Goal: Task Accomplishment & Management: Use online tool/utility

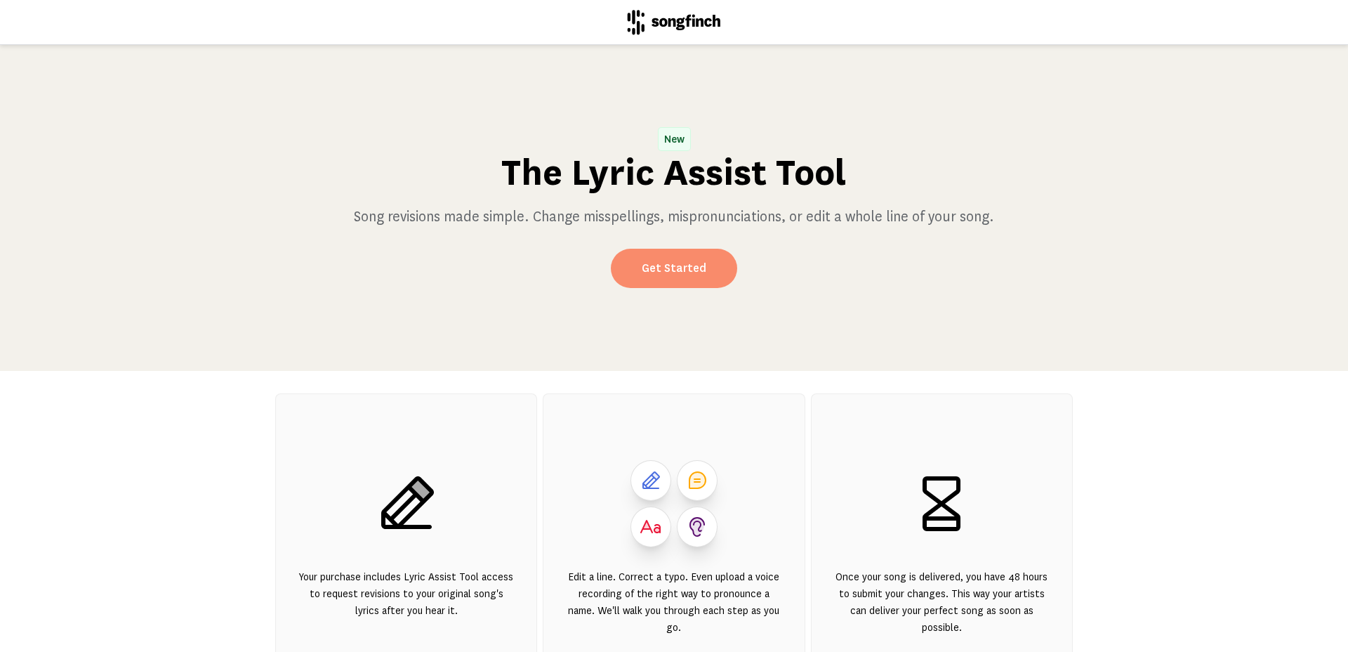
click at [699, 282] on link "Get Started" at bounding box center [674, 268] width 126 height 39
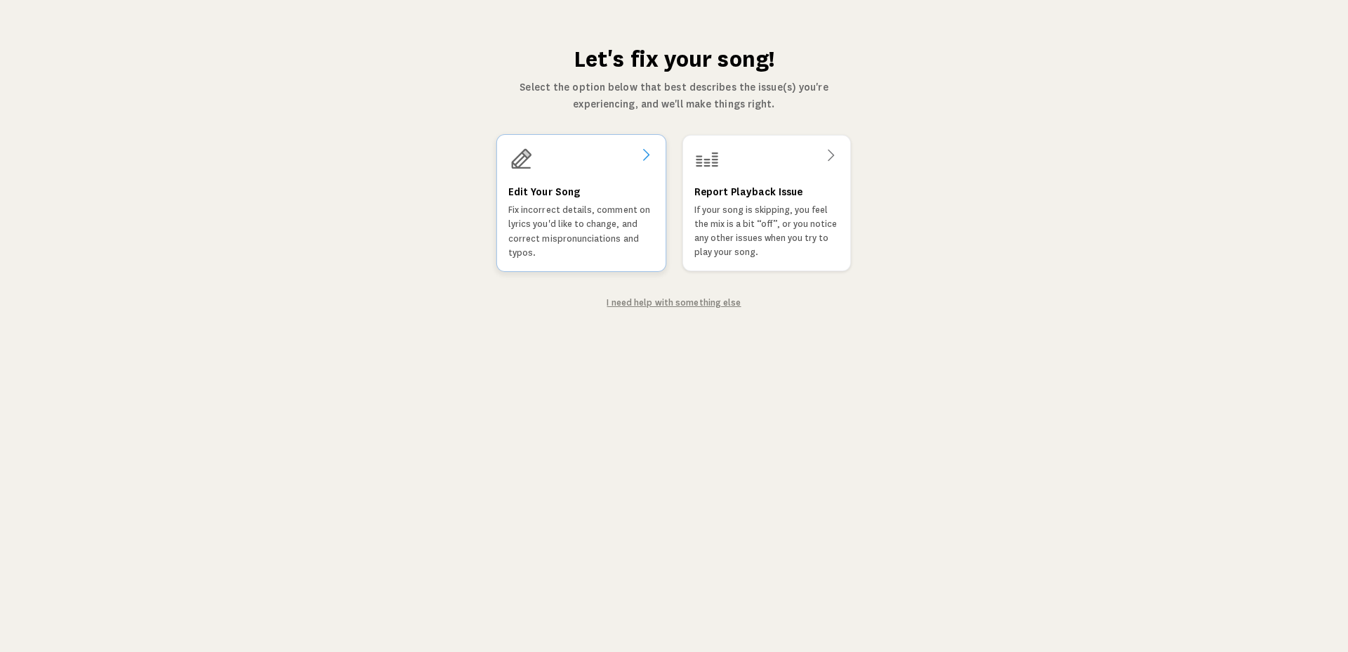
click at [578, 216] on p "Fix incorrect details, comment on lyrics you'd like to change, and correct misp…" at bounding box center [581, 231] width 146 height 57
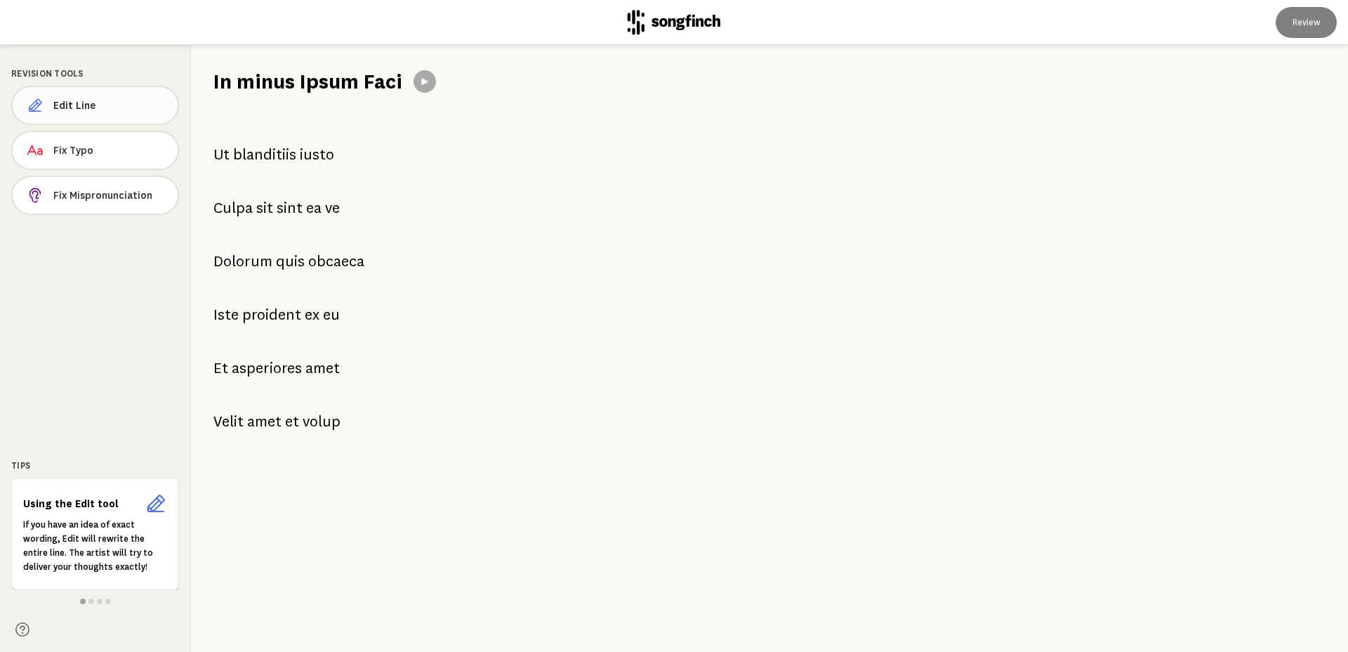
click at [110, 115] on button "Edit Line" at bounding box center [95, 105] width 168 height 39
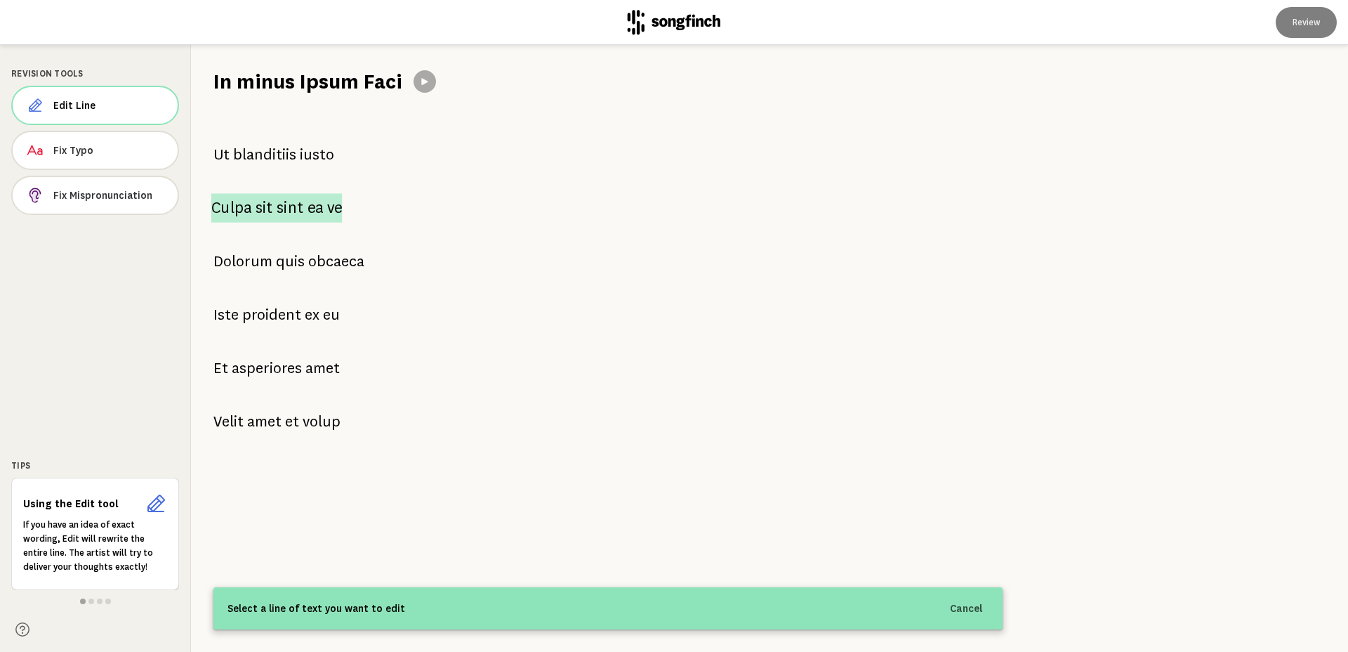
click at [254, 210] on p "Culpa sit sint ea ve" at bounding box center [276, 207] width 131 height 29
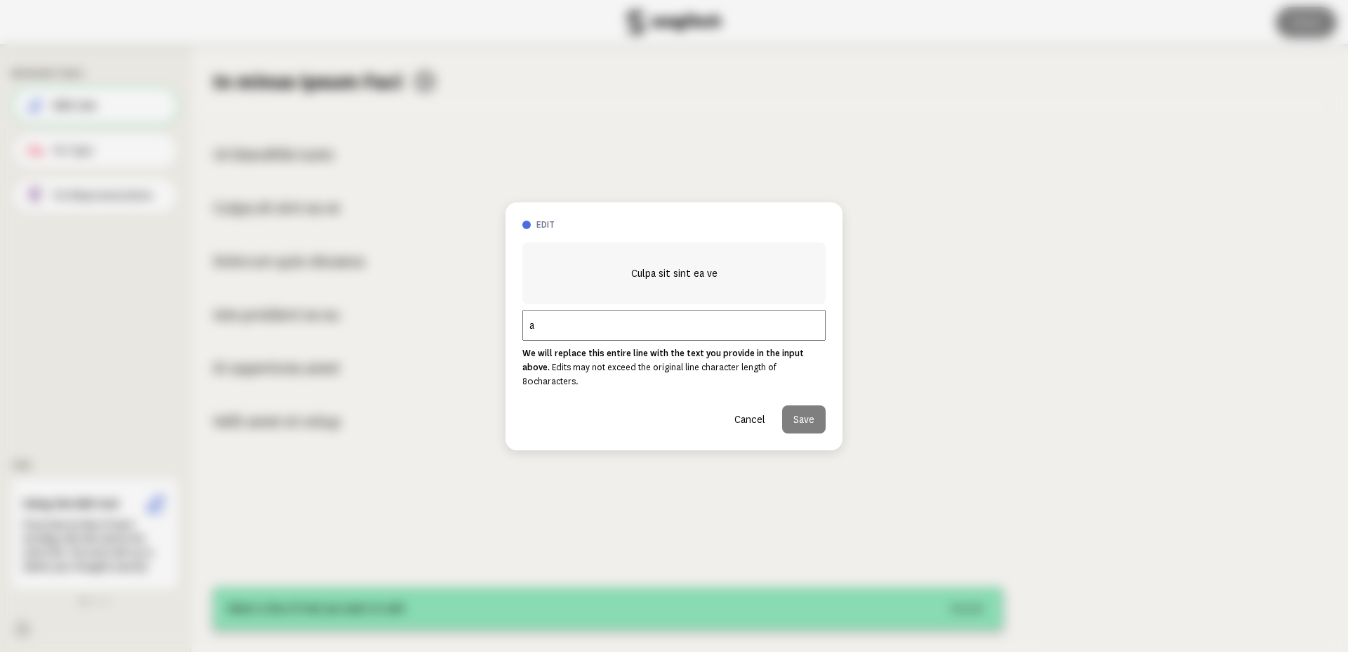
drag, startPoint x: 634, startPoint y: 338, endPoint x: 710, endPoint y: 364, distance: 80.2
click at [650, 341] on input "a" at bounding box center [673, 325] width 303 height 31
type input "asdasda"
click at [817, 411] on button "Save" at bounding box center [804, 419] width 44 height 28
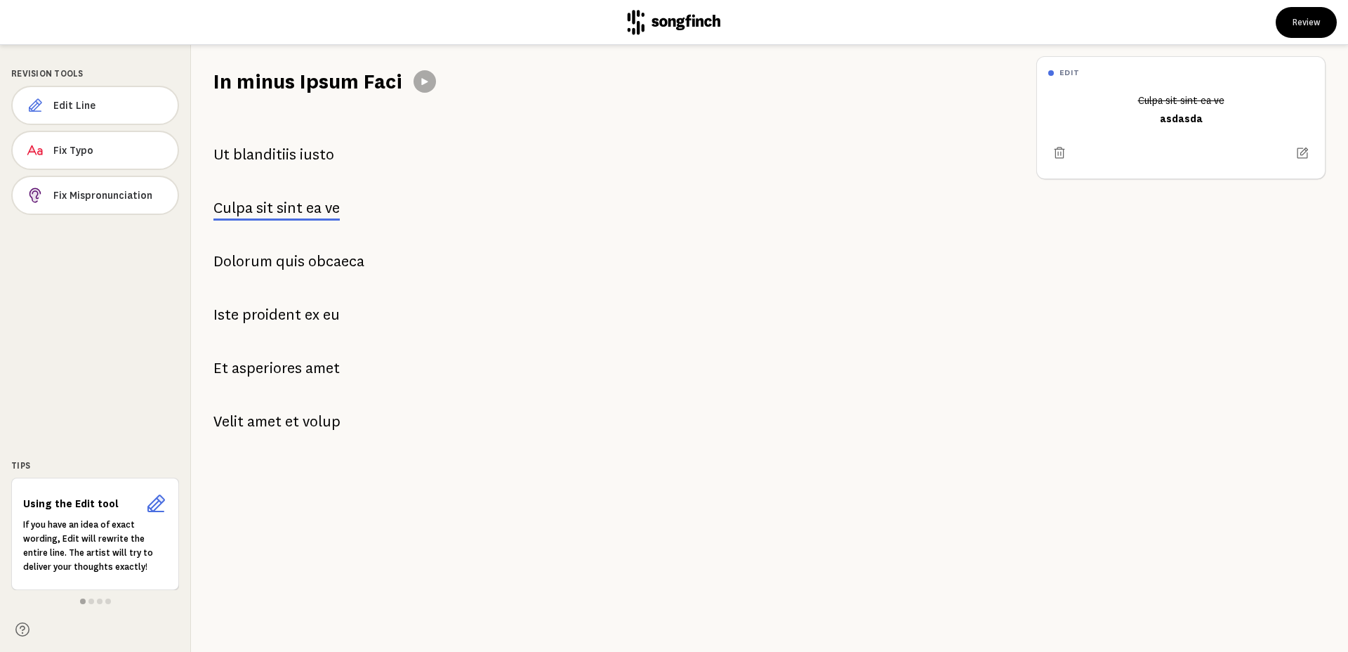
drag, startPoint x: 62, startPoint y: 144, endPoint x: 304, endPoint y: 233, distance: 258.1
click at [63, 145] on span "Fix Typo" at bounding box center [109, 150] width 113 height 14
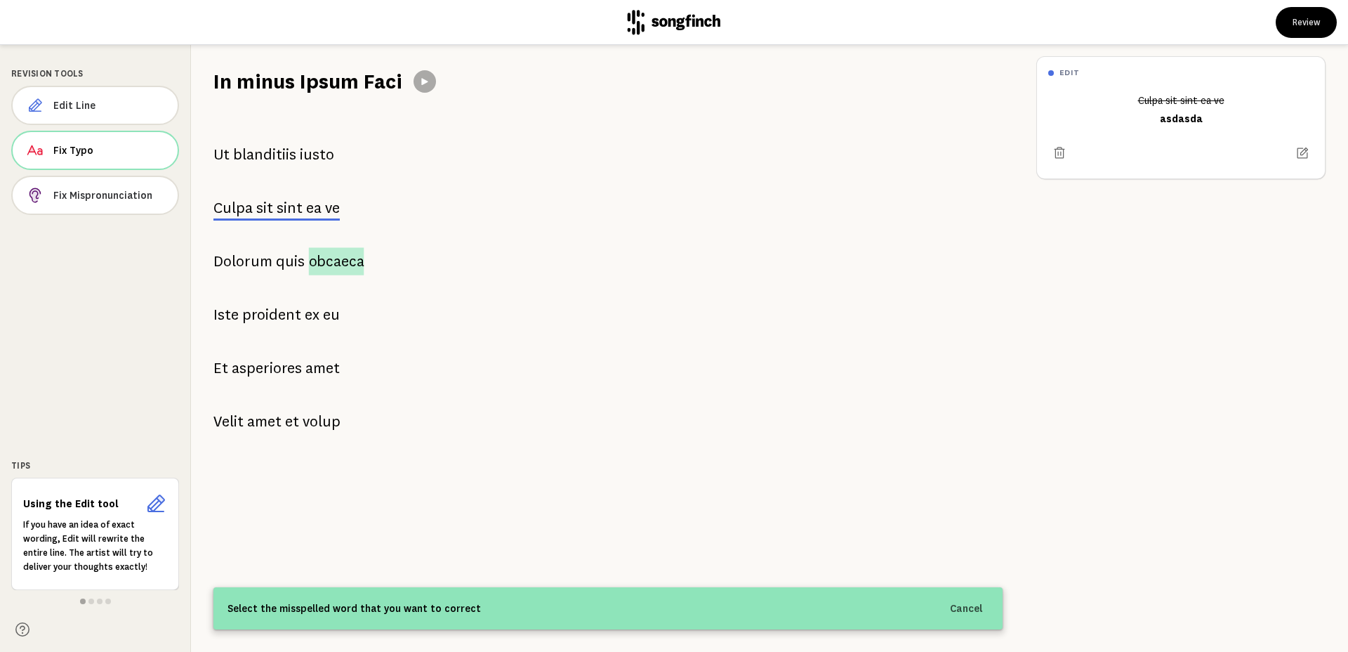
click at [347, 268] on span "obcaeca" at bounding box center [336, 260] width 55 height 27
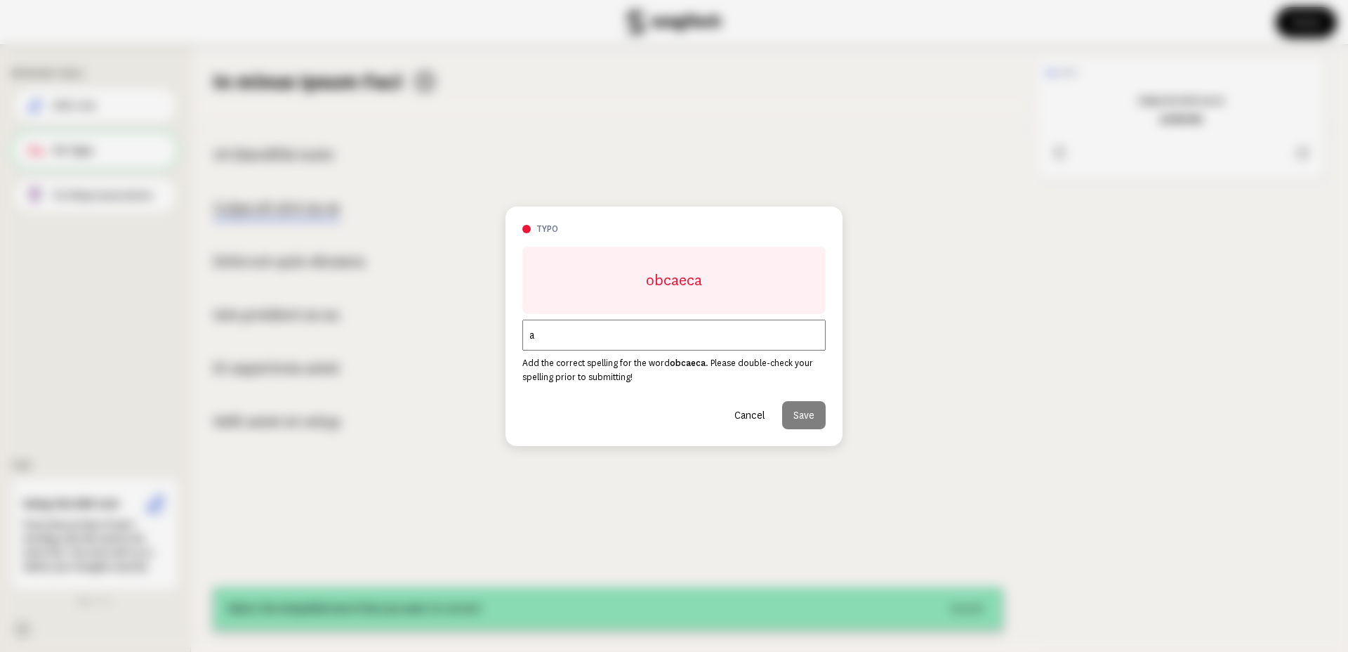
drag, startPoint x: 584, startPoint y: 324, endPoint x: 717, endPoint y: 380, distance: 144.5
click at [604, 336] on input "a" at bounding box center [673, 334] width 303 height 31
type input "asdasdsadsa"
click at [799, 416] on button "Save" at bounding box center [804, 415] width 44 height 28
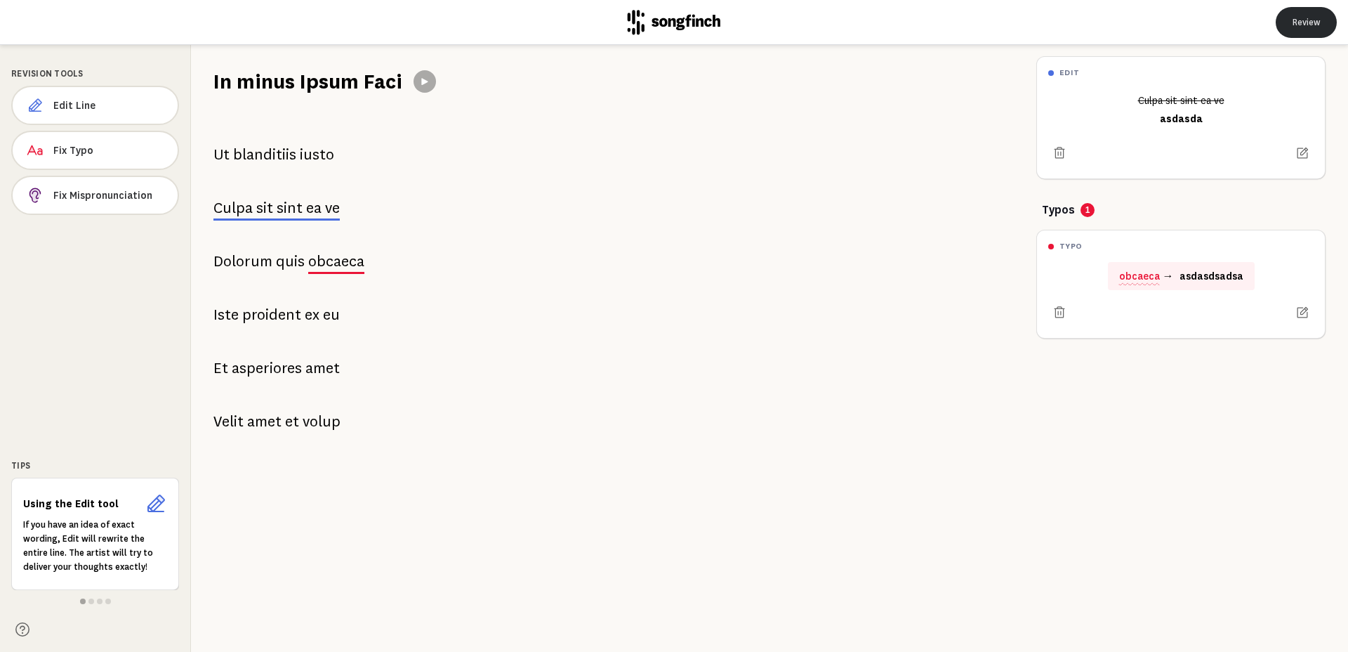
click at [1328, 30] on button "Review" at bounding box center [1306, 22] width 61 height 31
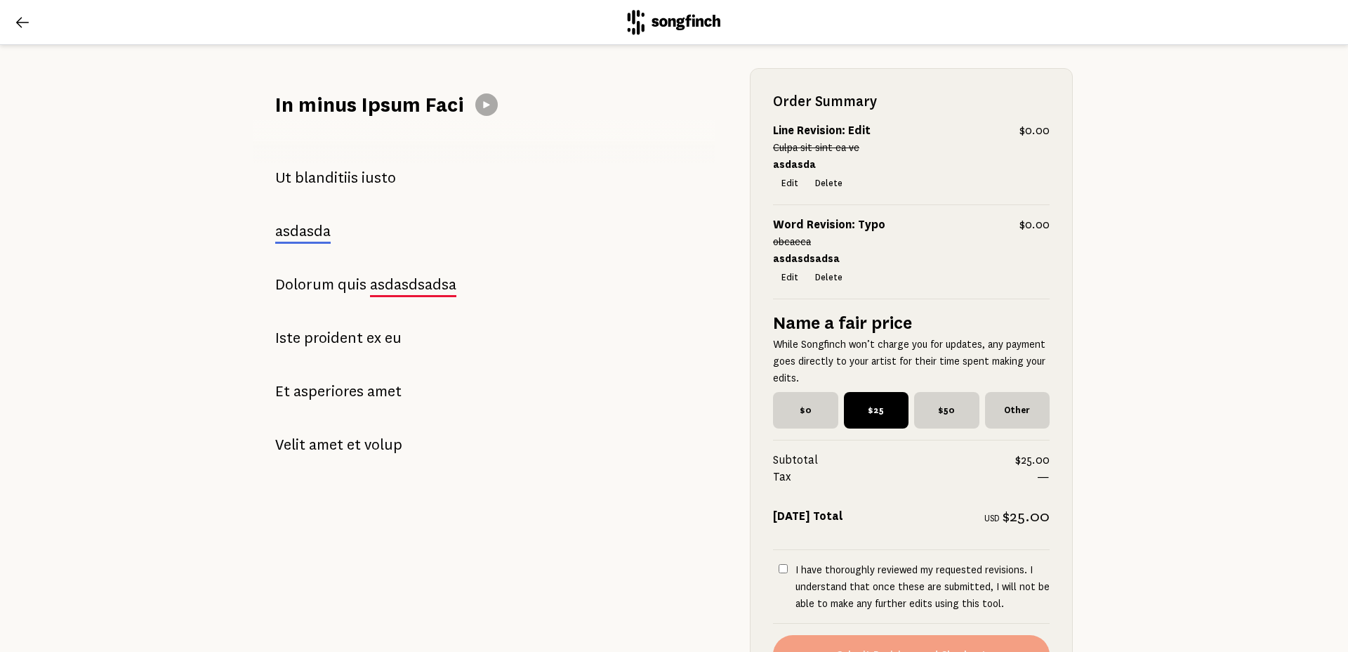
scroll to position [239, 0]
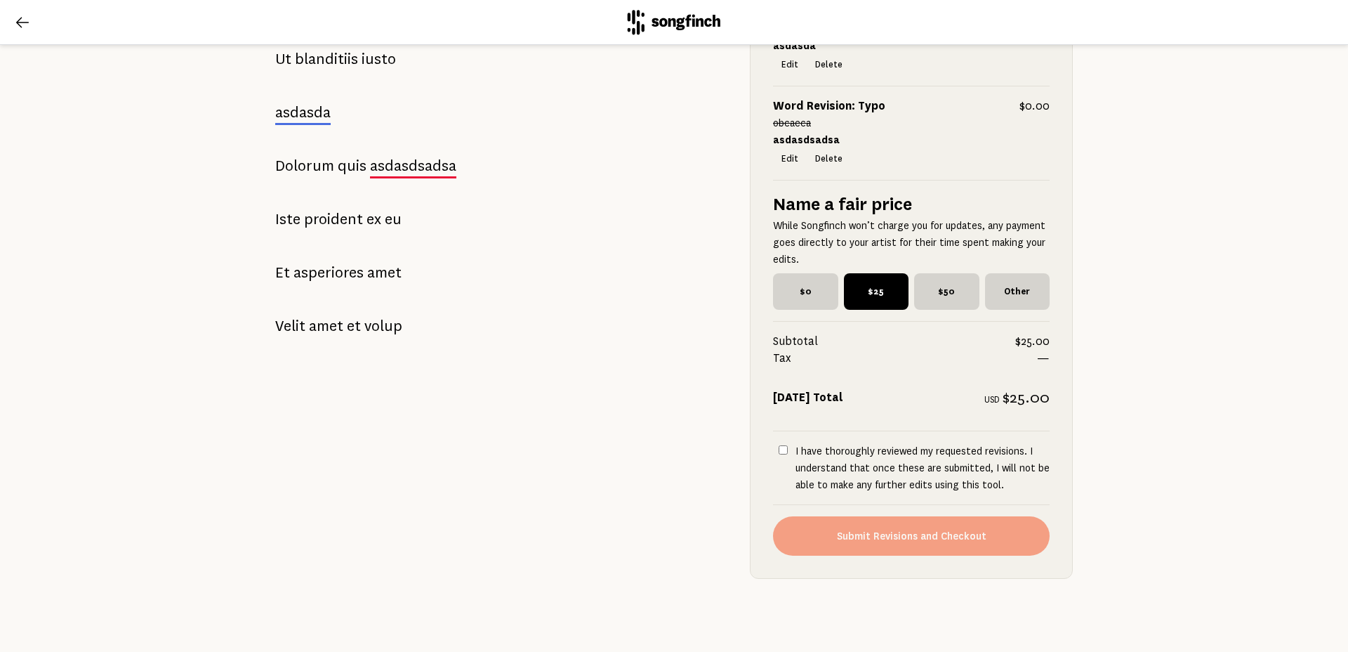
click at [850, 446] on p "I have thoroughly reviewed my requested revisions. I understand that once these…" at bounding box center [923, 467] width 254 height 51
click at [788, 446] on input "I have thoroughly reviewed my requested revisions. I understand that once these…" at bounding box center [783, 449] width 9 height 9
checkbox input "true"
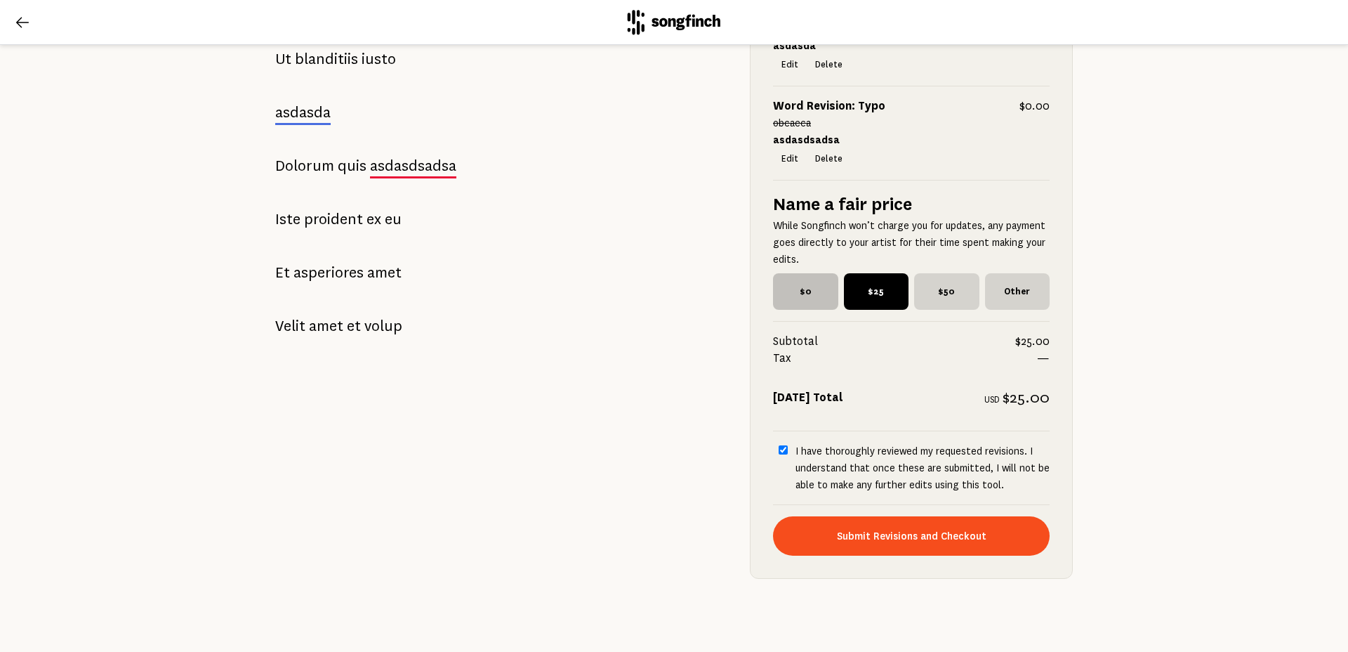
drag, startPoint x: 810, startPoint y: 284, endPoint x: 817, endPoint y: 291, distance: 8.9
click at [811, 285] on span "$0" at bounding box center [805, 291] width 65 height 37
click at [782, 282] on input "$0" at bounding box center [777, 277] width 9 height 9
radio input "true"
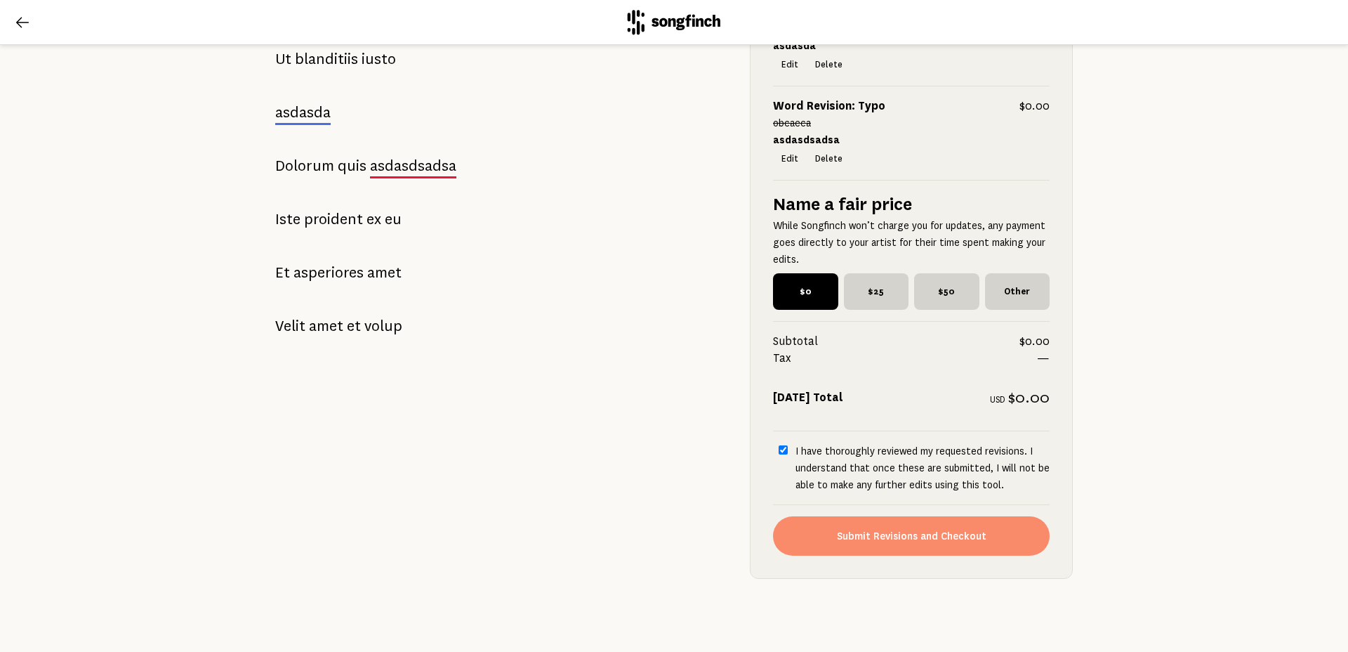
click at [876, 532] on button "Submit Revisions and Checkout" at bounding box center [911, 535] width 277 height 39
